Goal: Navigation & Orientation: Find specific page/section

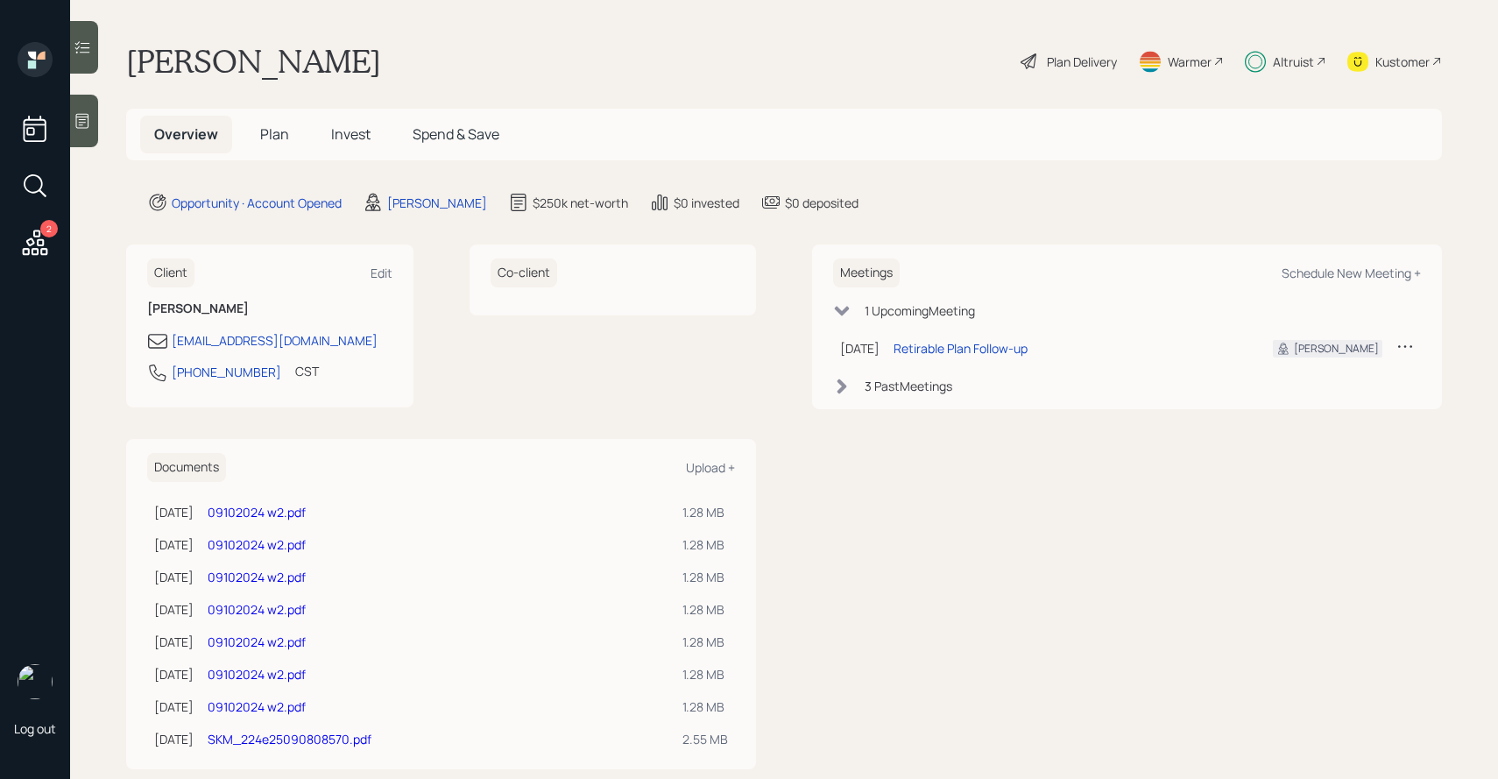
click at [358, 134] on span "Invest" at bounding box center [350, 133] width 39 height 19
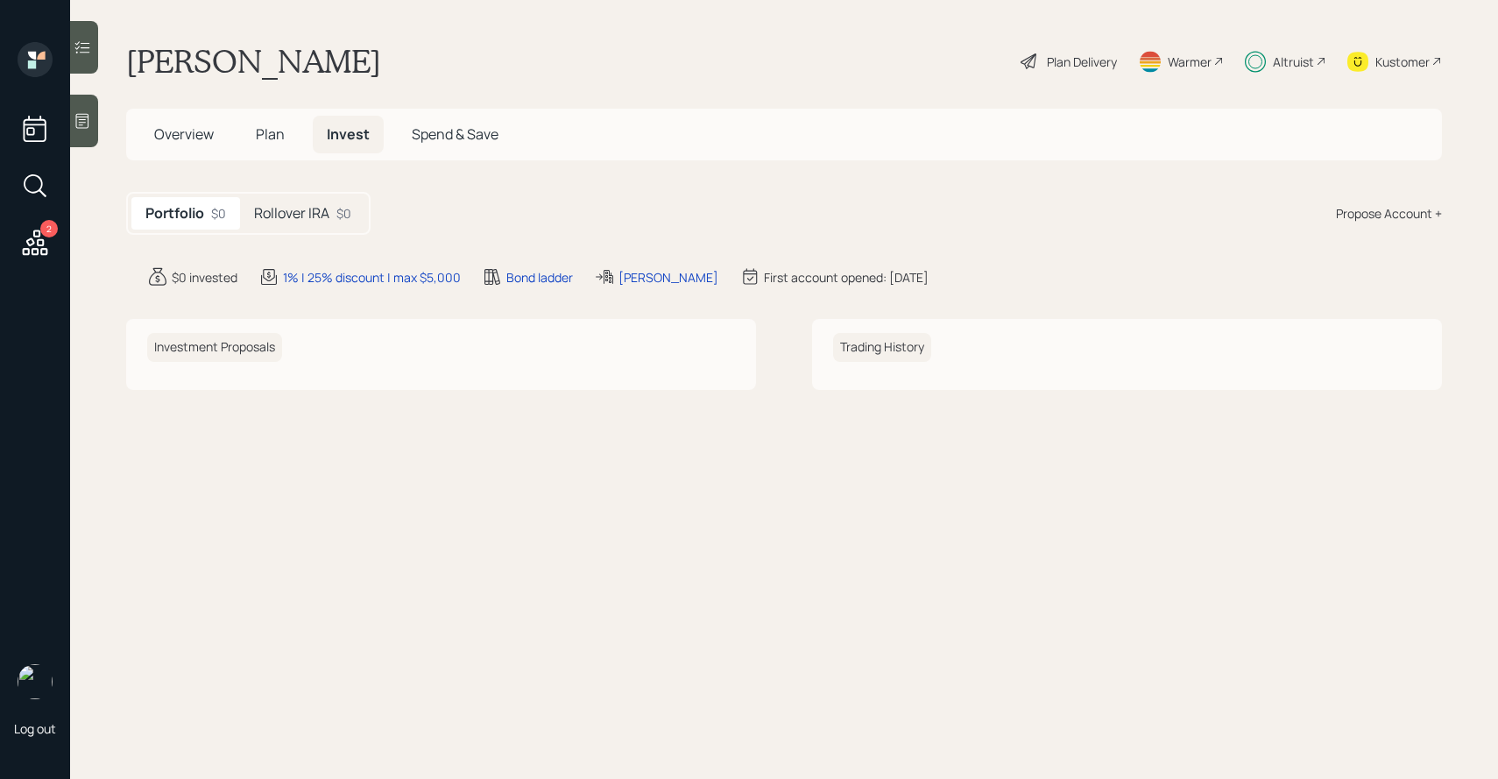
click at [337, 208] on div "$0" at bounding box center [343, 213] width 15 height 18
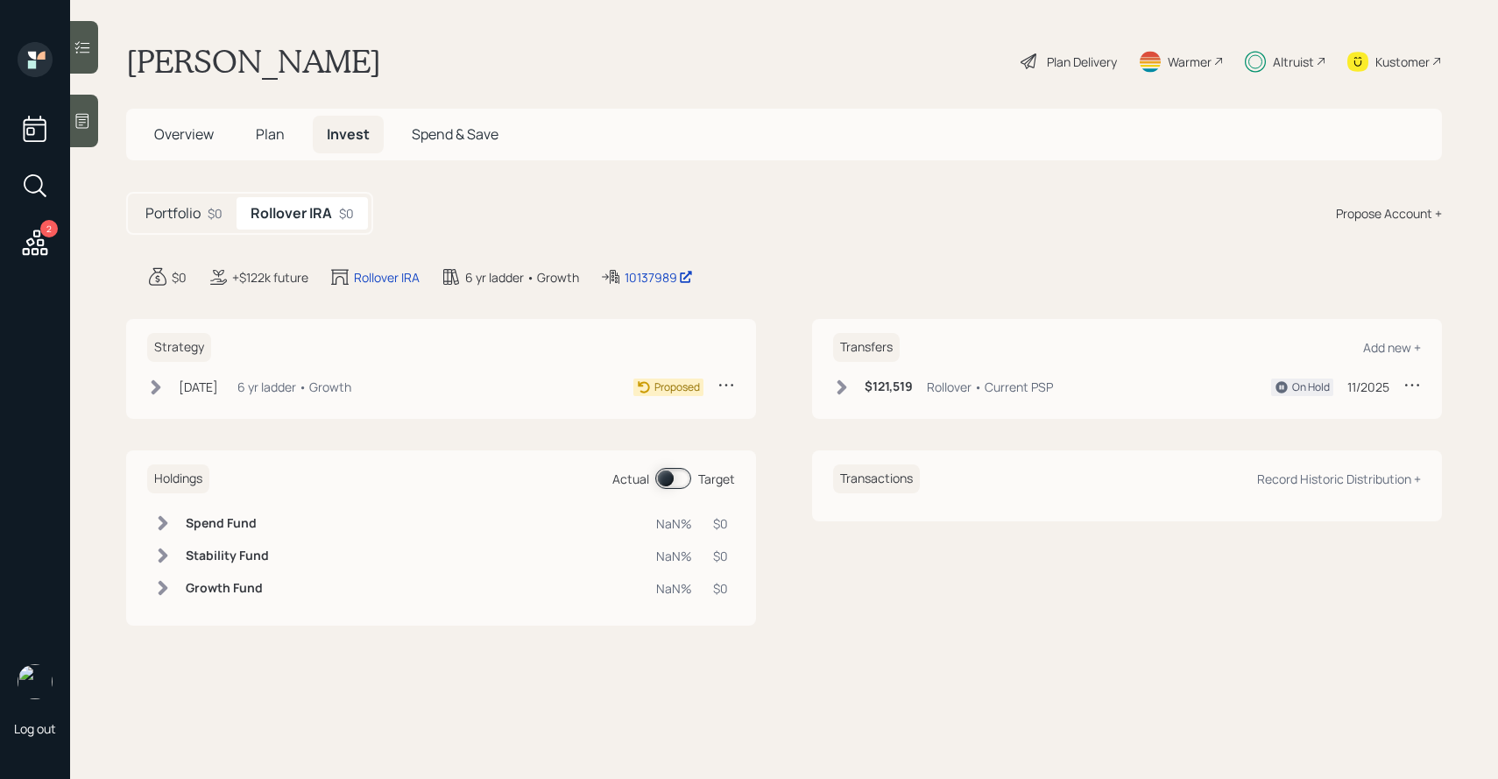
click at [835, 386] on icon at bounding box center [842, 387] width 18 height 18
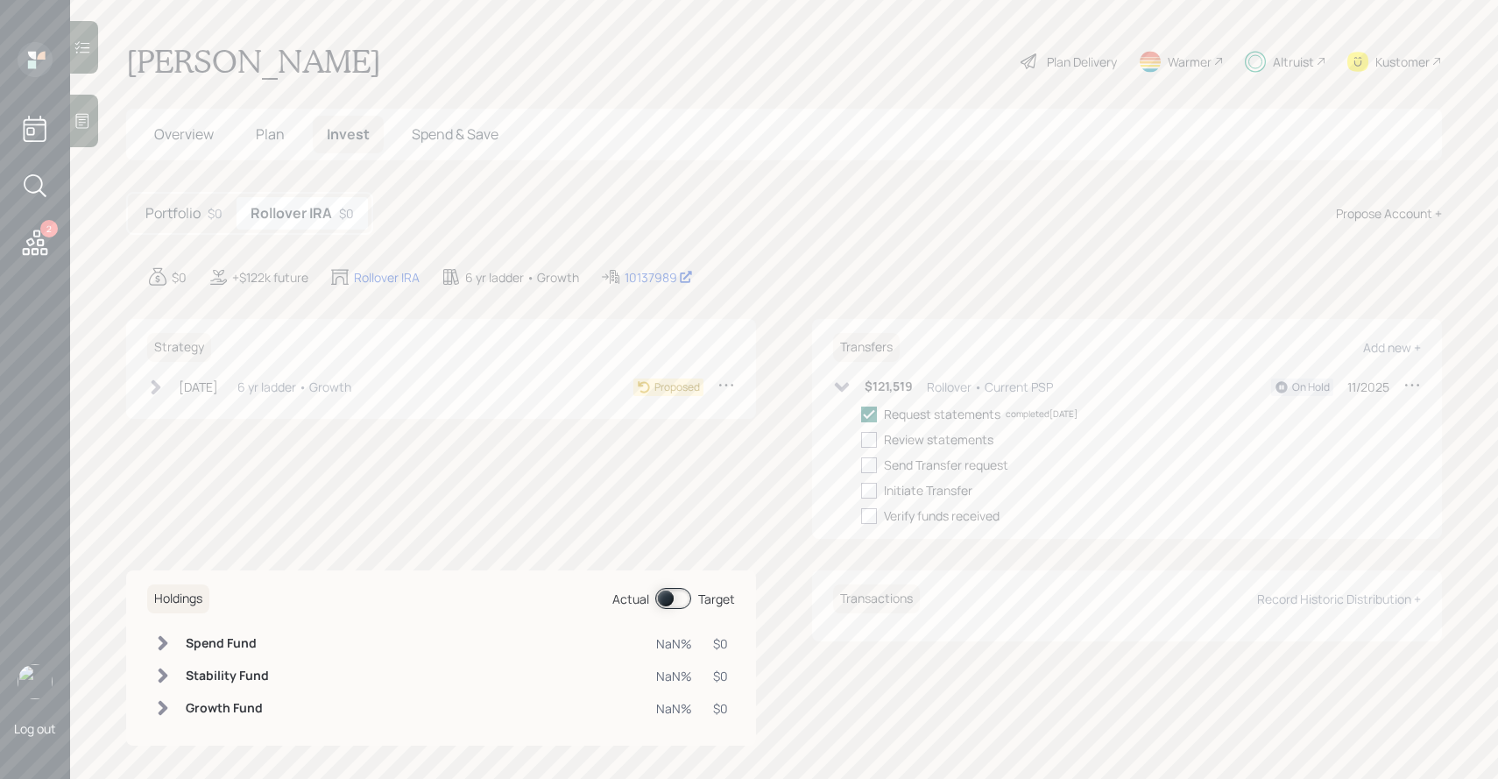
click at [836, 386] on icon at bounding box center [842, 387] width 18 height 18
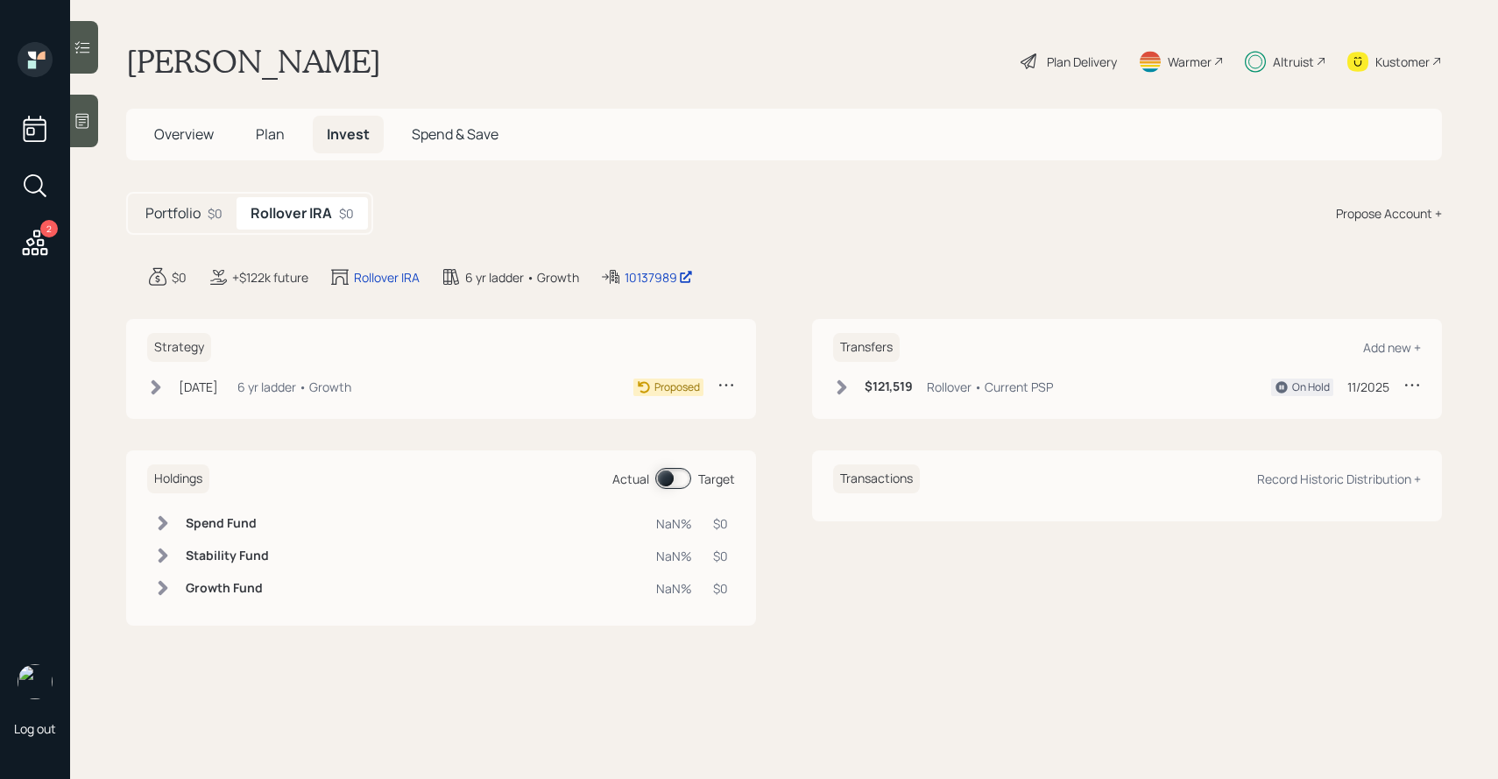
click at [274, 132] on span "Plan" at bounding box center [270, 133] width 29 height 19
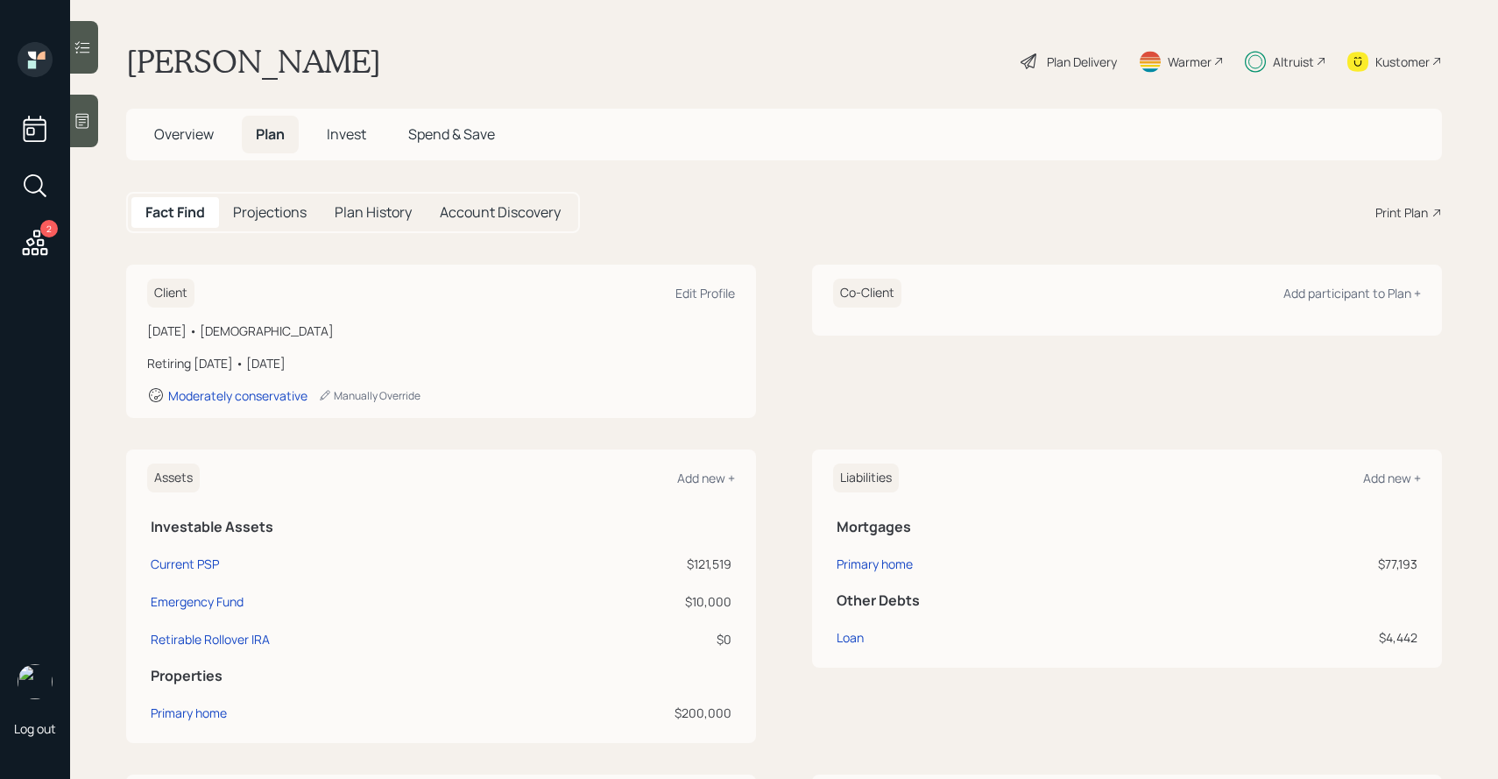
click at [334, 132] on span "Invest" at bounding box center [346, 133] width 39 height 19
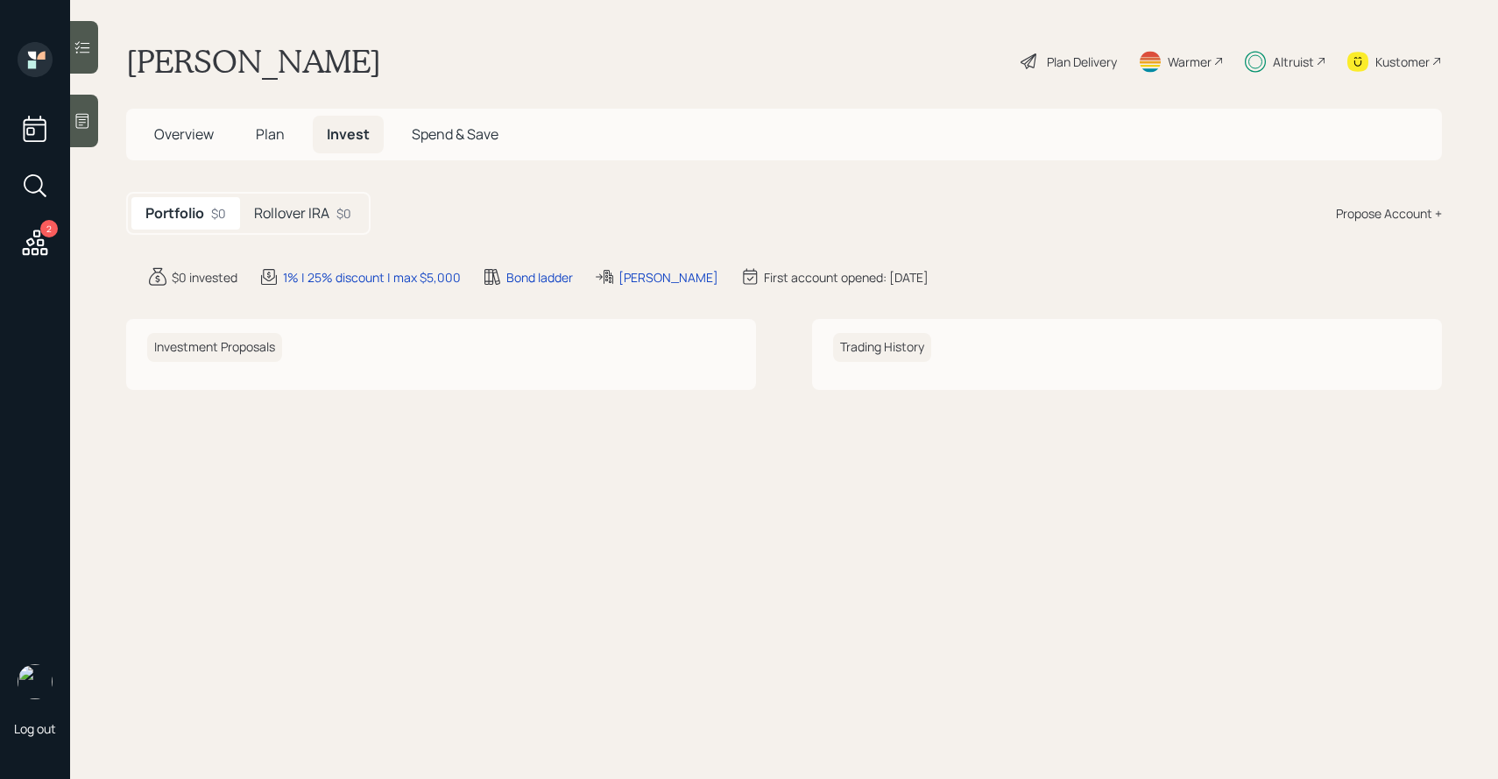
click at [1416, 55] on div "Kustomer" at bounding box center [1402, 62] width 54 height 18
click at [1267, 60] on div "Altruist" at bounding box center [1285, 61] width 81 height 39
